Goal: Navigation & Orientation: Find specific page/section

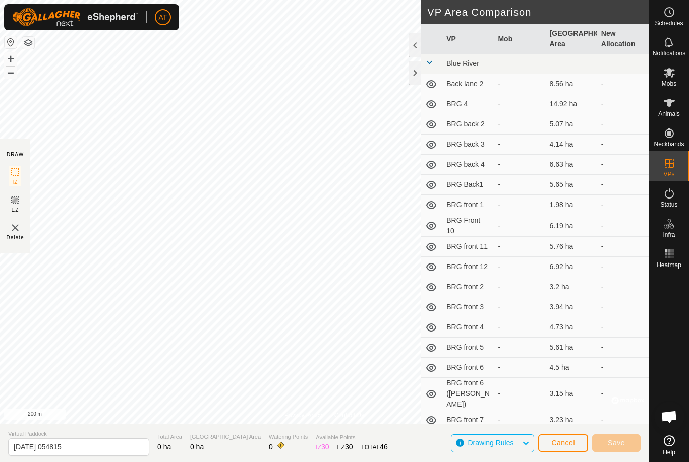
click at [562, 445] on span "Cancel" at bounding box center [563, 443] width 24 height 8
click at [561, 445] on span "Cancel" at bounding box center [563, 443] width 24 height 8
click at [672, 113] on span "Animals" at bounding box center [669, 114] width 22 height 6
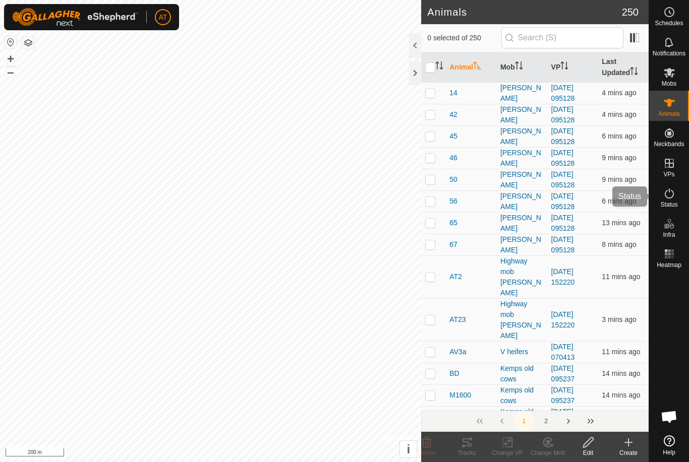
click at [670, 205] on span "Status" at bounding box center [668, 205] width 17 height 6
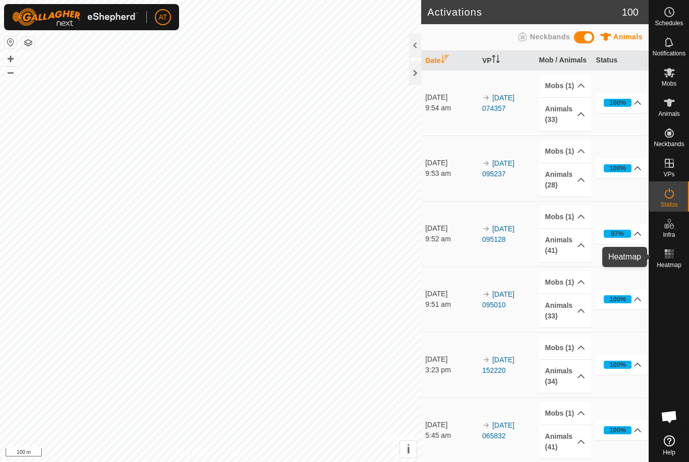
click at [673, 256] on icon at bounding box center [669, 254] width 12 height 12
